Goal: Task Accomplishment & Management: Manage account settings

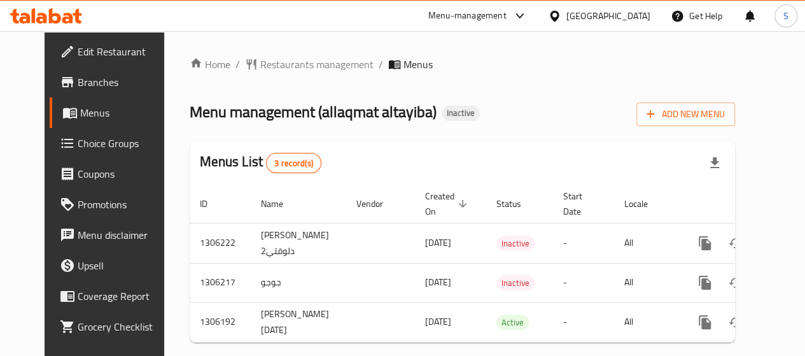
click at [78, 53] on span "Edit Restaurant" at bounding box center [123, 51] width 91 height 15
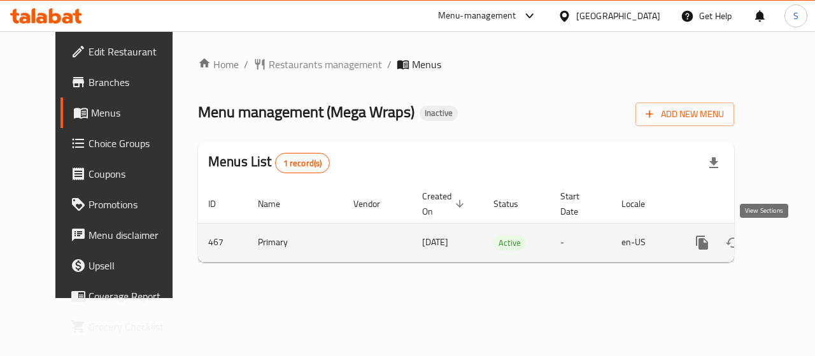
click at [788, 244] on icon "enhanced table" at bounding box center [793, 242] width 11 height 11
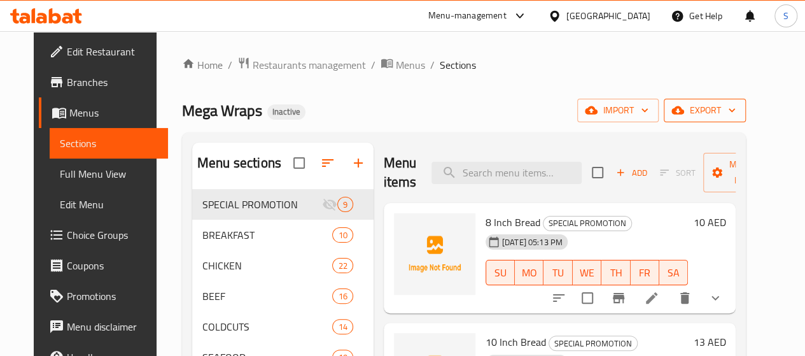
click at [736, 110] on span "export" at bounding box center [705, 110] width 62 height 16
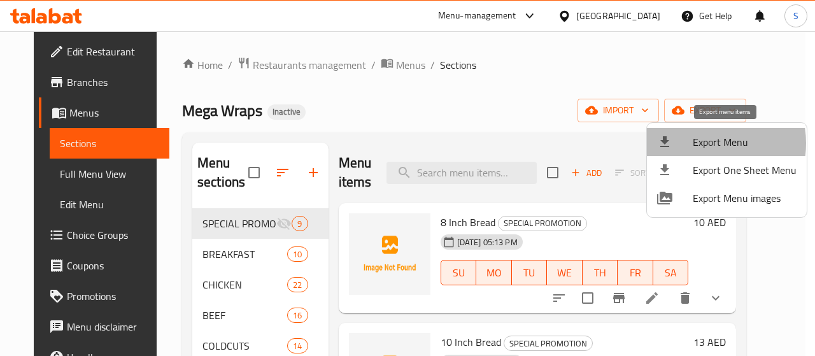
click at [704, 143] on span "Export Menu" at bounding box center [745, 141] width 104 height 15
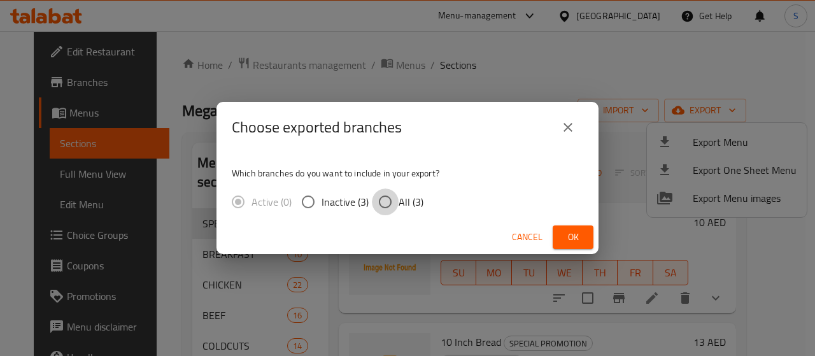
click at [384, 195] on input "All (3)" at bounding box center [385, 201] width 27 height 27
radio input "true"
click at [579, 231] on span "Ok" at bounding box center [573, 237] width 20 height 16
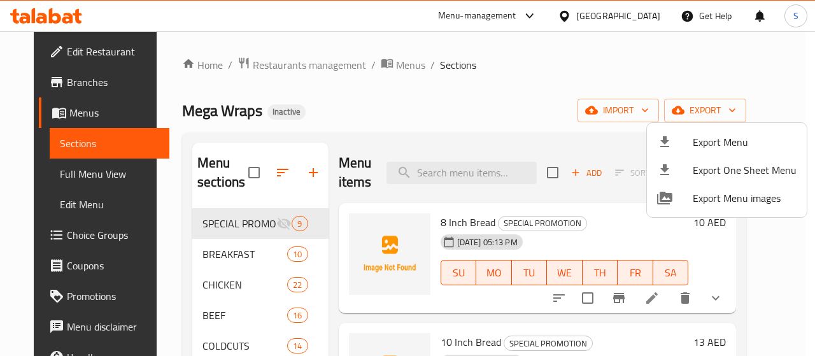
click at [50, 176] on div at bounding box center [407, 178] width 815 height 356
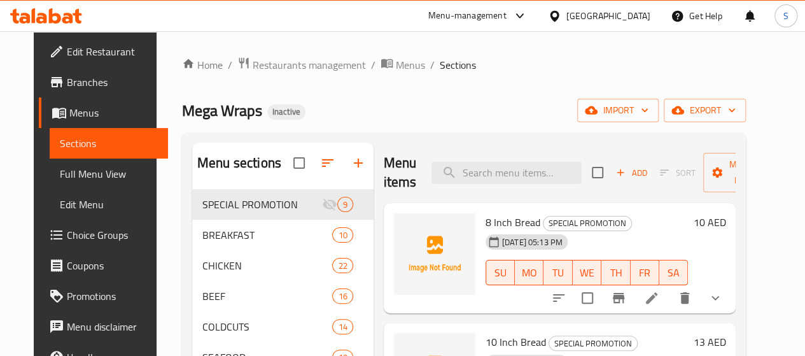
click at [60, 176] on span "Full Menu View" at bounding box center [109, 173] width 98 height 15
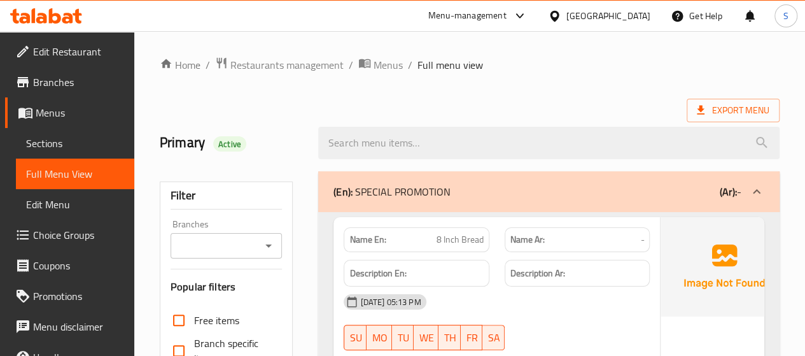
checkbox input "false"
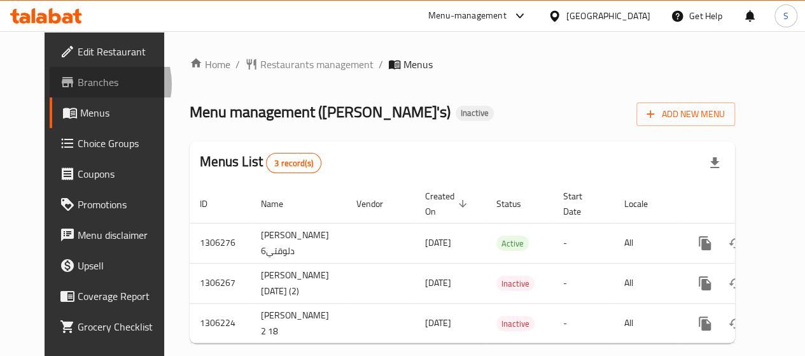
click at [78, 84] on span "Branches" at bounding box center [123, 81] width 91 height 15
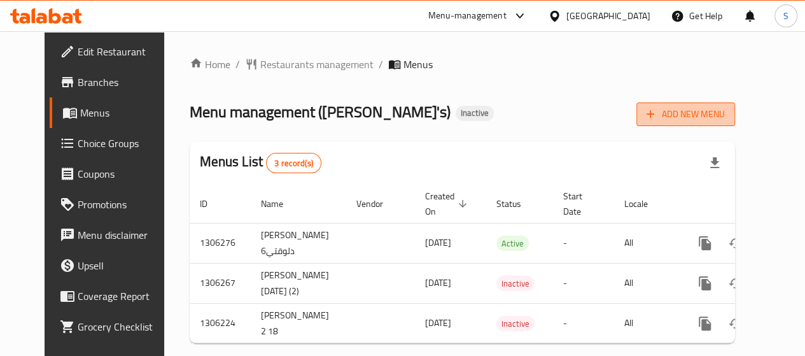
click at [703, 115] on span "Add New Menu" at bounding box center [686, 114] width 78 height 16
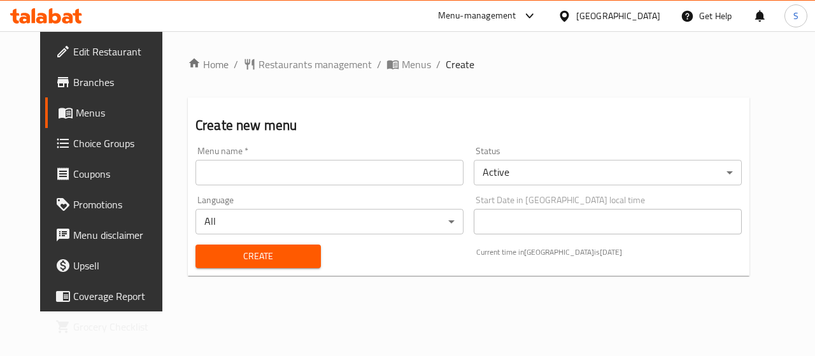
click at [386, 176] on input "text" at bounding box center [329, 172] width 268 height 25
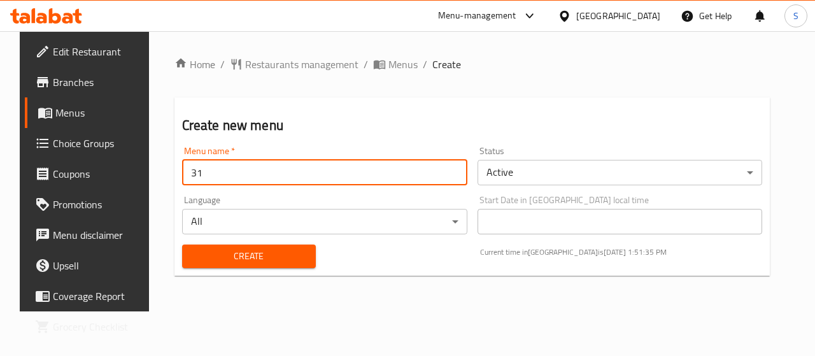
type input "31"
click at [182, 244] on button "Create" at bounding box center [249, 256] width 134 height 24
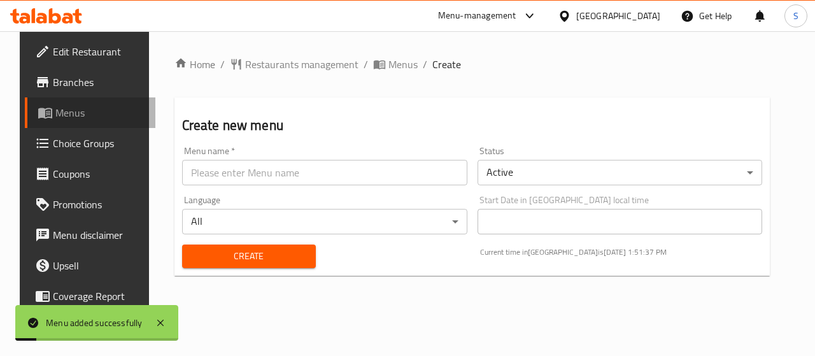
click at [94, 120] on span "Menus" at bounding box center [100, 112] width 90 height 15
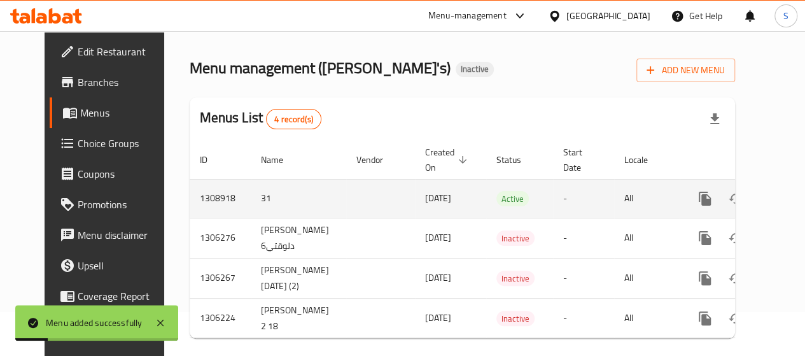
scroll to position [64, 0]
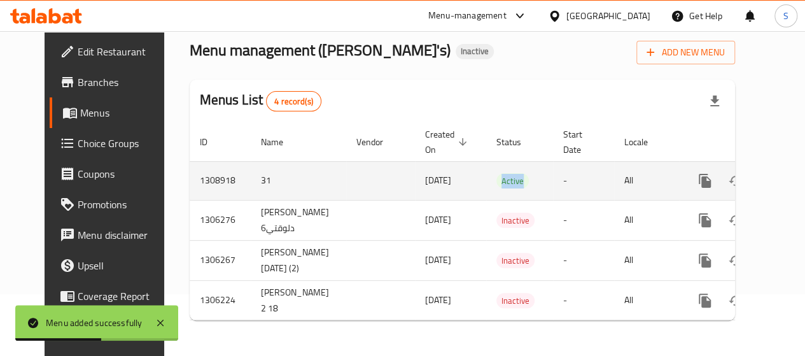
drag, startPoint x: 471, startPoint y: 179, endPoint x: 584, endPoint y: 188, distance: 113.0
click at [521, 182] on td "Active" at bounding box center [519, 180] width 67 height 39
click at [789, 178] on icon "enhanced table" at bounding box center [796, 180] width 15 height 15
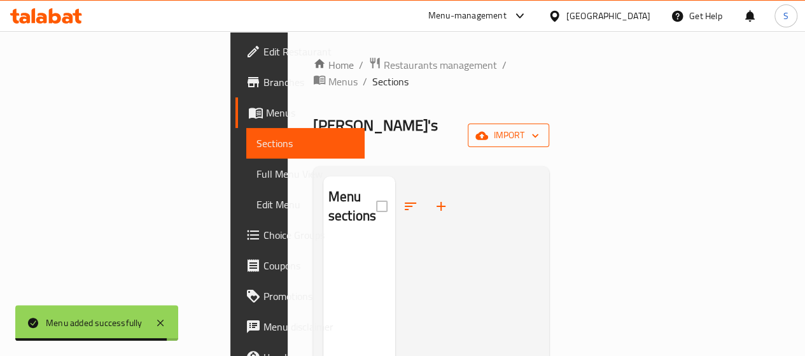
click at [539, 127] on span "import" at bounding box center [508, 135] width 61 height 16
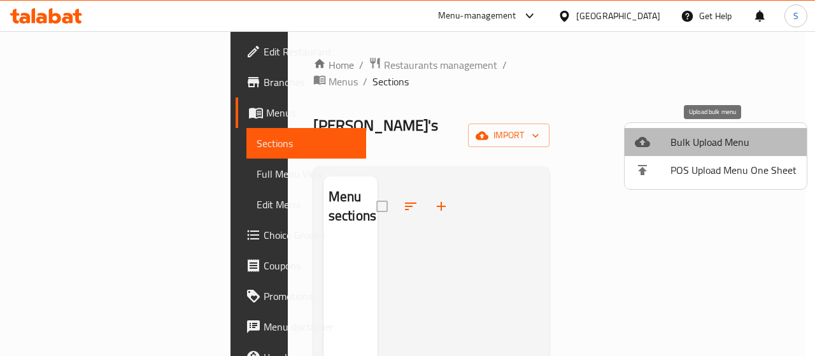
click at [733, 148] on span "Bulk Upload Menu" at bounding box center [733, 141] width 126 height 15
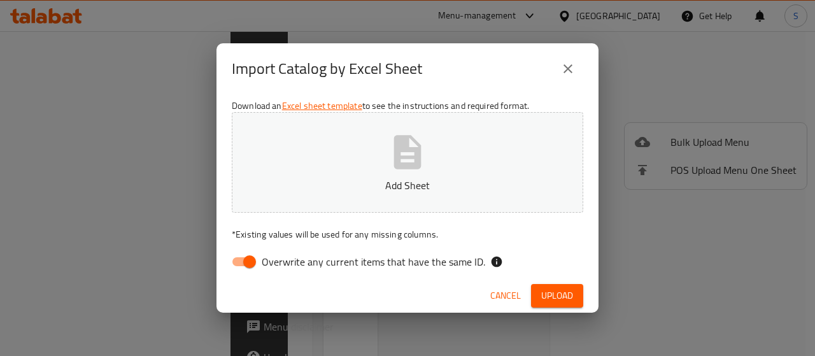
click at [240, 258] on input "Overwrite any current items that have the same ID." at bounding box center [249, 262] width 73 height 24
checkbox input "false"
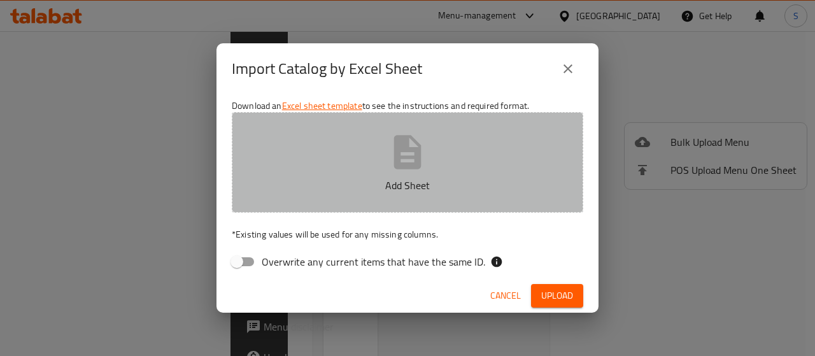
click at [309, 195] on button "Add Sheet" at bounding box center [407, 162] width 351 height 101
click at [427, 157] on icon "button" at bounding box center [407, 152] width 41 height 41
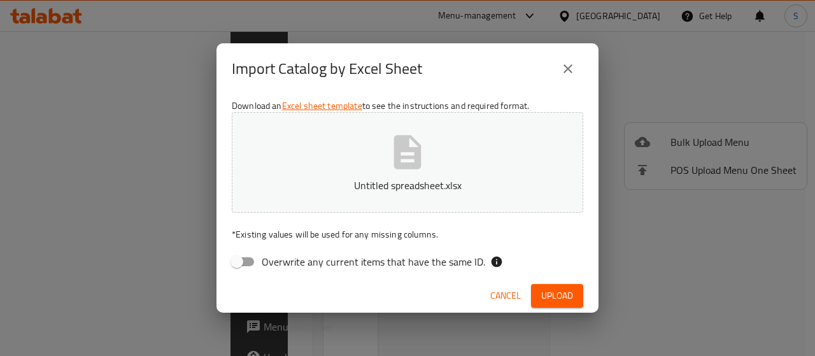
click at [555, 295] on span "Upload" at bounding box center [557, 296] width 32 height 16
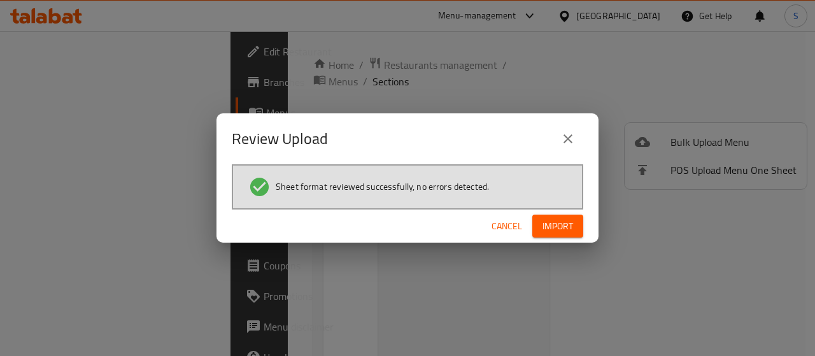
click at [564, 227] on span "Import" at bounding box center [557, 226] width 31 height 16
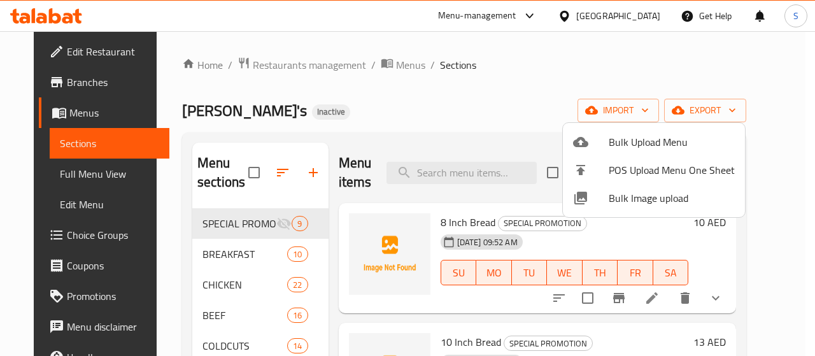
click at [31, 176] on div at bounding box center [407, 178] width 815 height 356
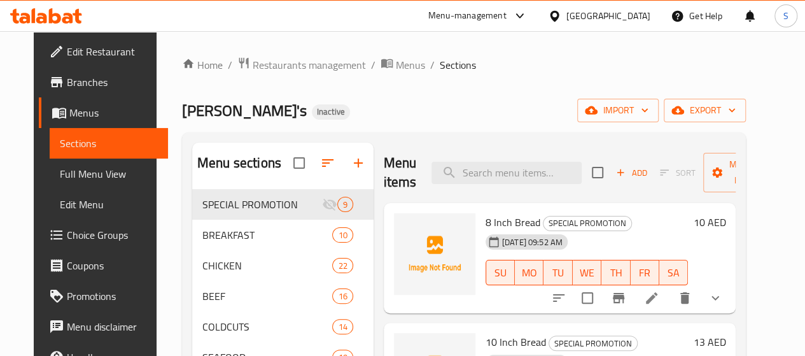
click at [60, 176] on span "Full Menu View" at bounding box center [109, 173] width 98 height 15
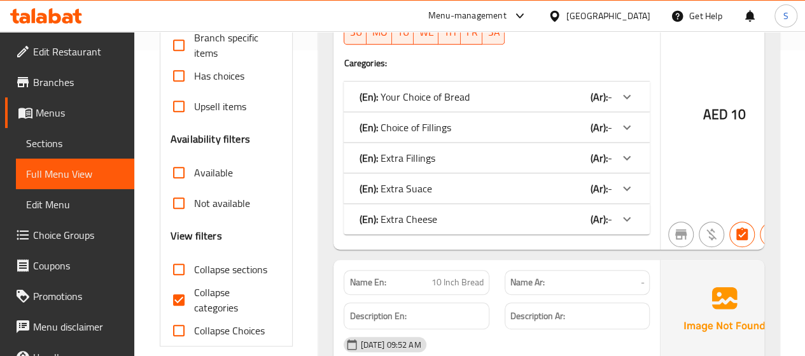
scroll to position [318, 0]
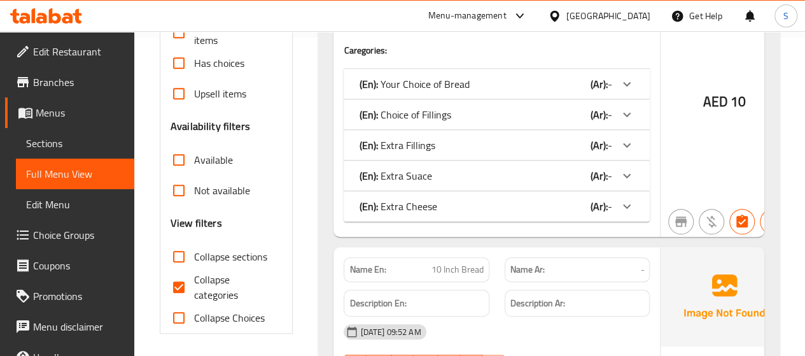
click at [180, 285] on input "Collapse categories" at bounding box center [179, 287] width 31 height 31
checkbox input "false"
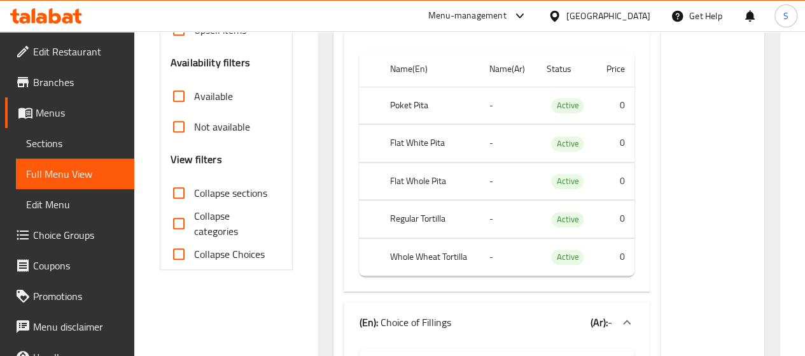
scroll to position [0, 0]
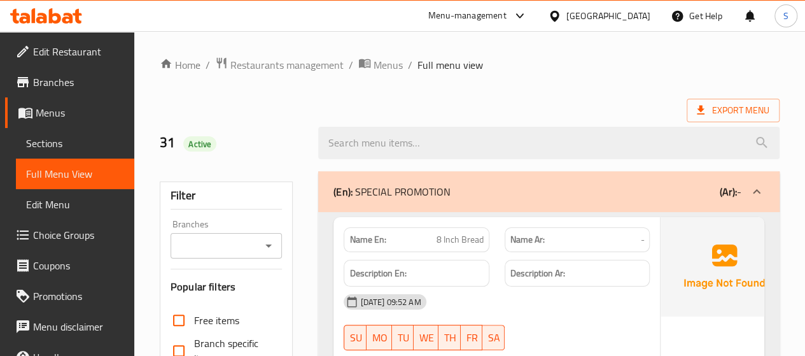
click at [164, 145] on h2 "31 Active" at bounding box center [232, 142] width 144 height 19
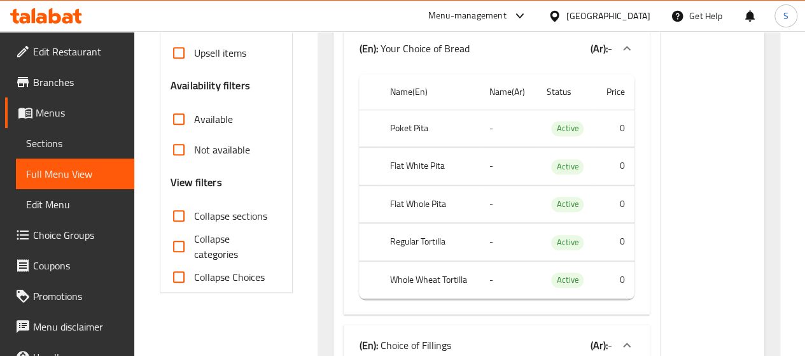
scroll to position [382, 0]
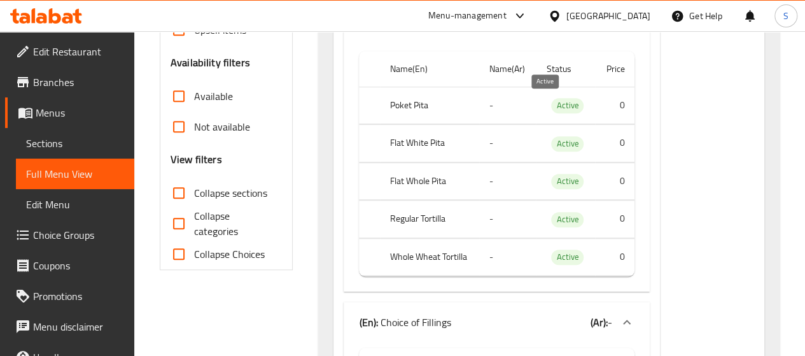
drag, startPoint x: 542, startPoint y: 97, endPoint x: 543, endPoint y: 110, distance: 12.7
click at [551, 103] on span "Active" at bounding box center [567, 105] width 32 height 15
click at [551, 109] on span "Active" at bounding box center [567, 105] width 32 height 15
click at [551, 145] on span "Active" at bounding box center [567, 143] width 32 height 15
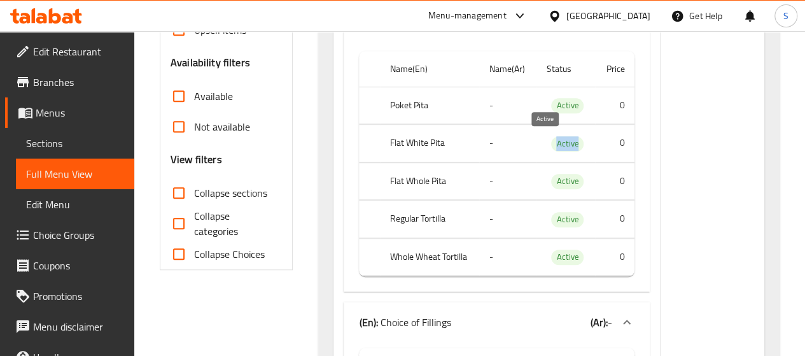
click at [551, 145] on span "Active" at bounding box center [567, 143] width 32 height 15
copy span "Active"
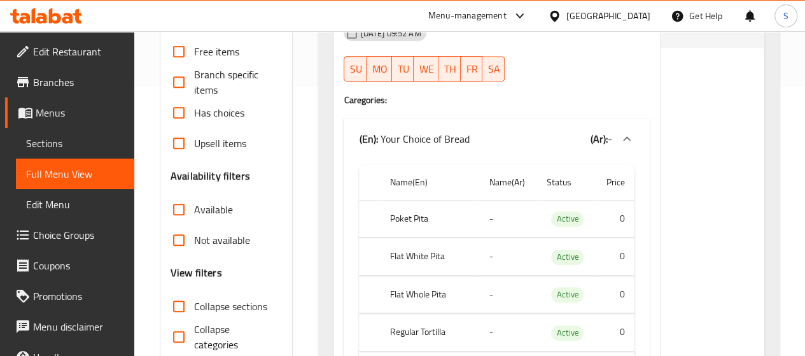
scroll to position [0, 0]
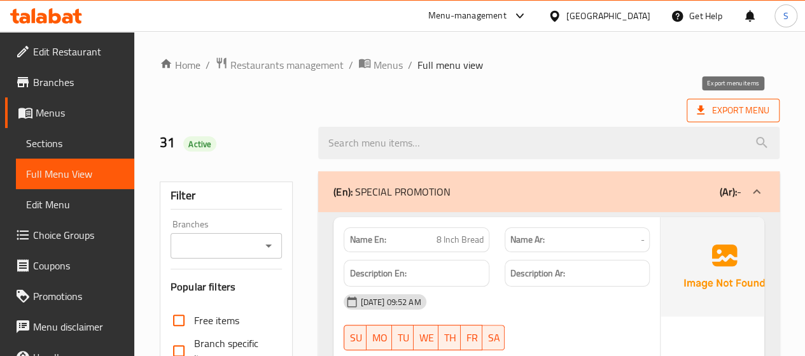
click at [722, 110] on span "Export Menu" at bounding box center [733, 110] width 73 height 16
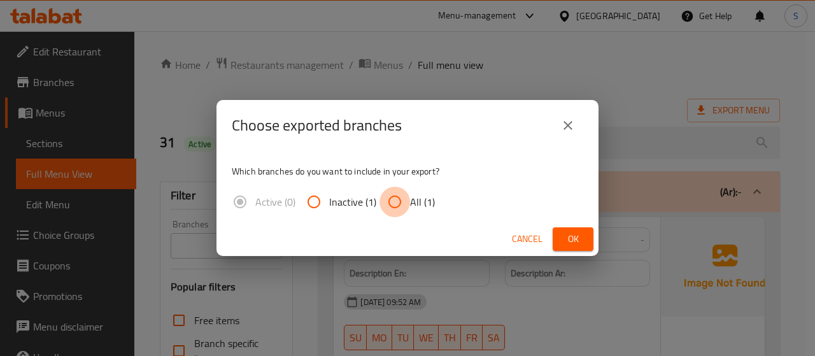
click at [407, 195] on input "All (1)" at bounding box center [394, 202] width 31 height 31
radio input "true"
click at [565, 124] on icon "close" at bounding box center [567, 125] width 15 height 15
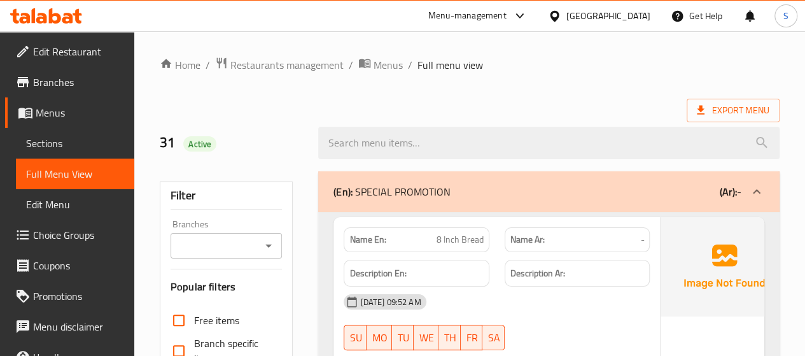
click at [568, 111] on div "Export Menu" at bounding box center [470, 111] width 620 height 24
click at [52, 115] on span "Menus" at bounding box center [80, 112] width 88 height 15
